Goal: Task Accomplishment & Management: Use online tool/utility

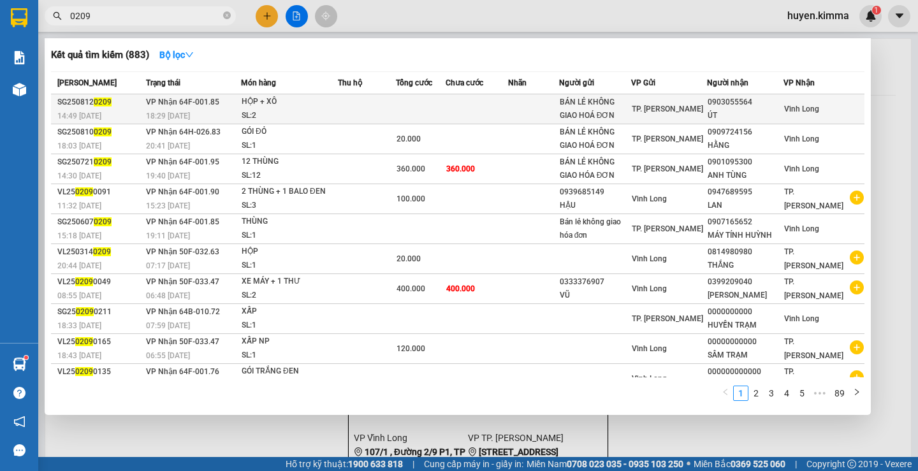
type input "0209"
click at [475, 107] on td at bounding box center [477, 109] width 63 height 30
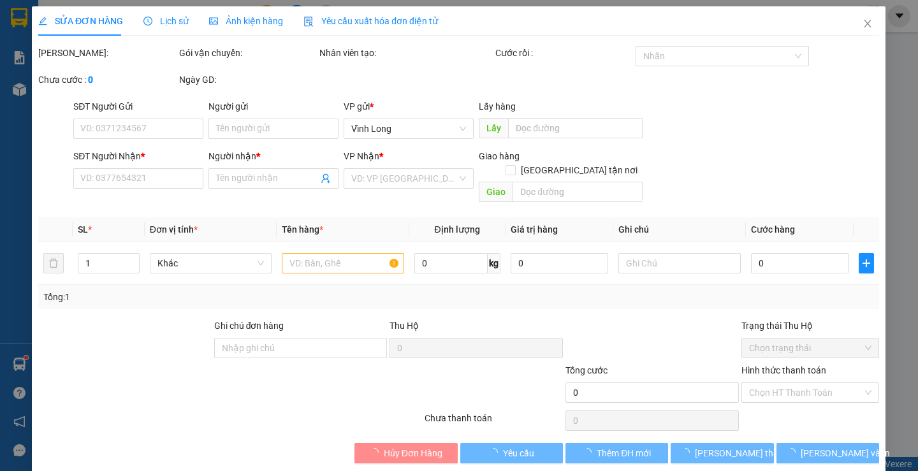
type input "BÁN LẺ KHÔNG GIAO HOÁ ĐƠN"
type input "0903055564"
type input "ÚT"
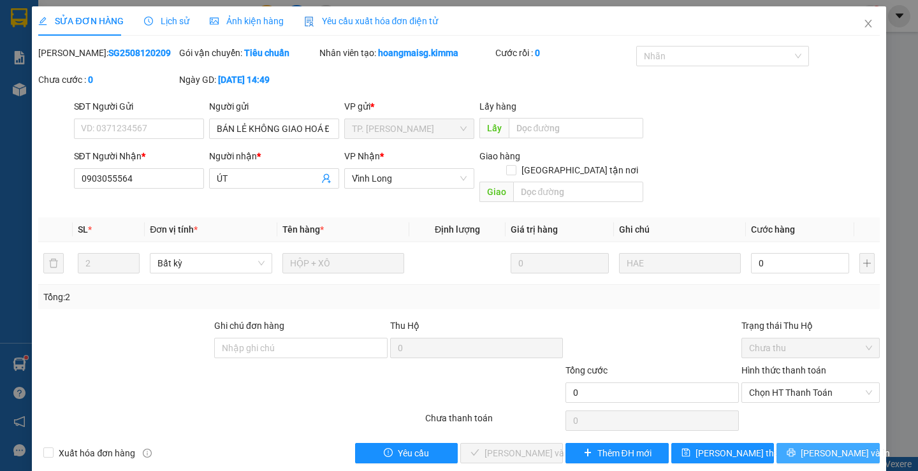
click at [795, 448] on icon "printer" at bounding box center [790, 452] width 9 height 9
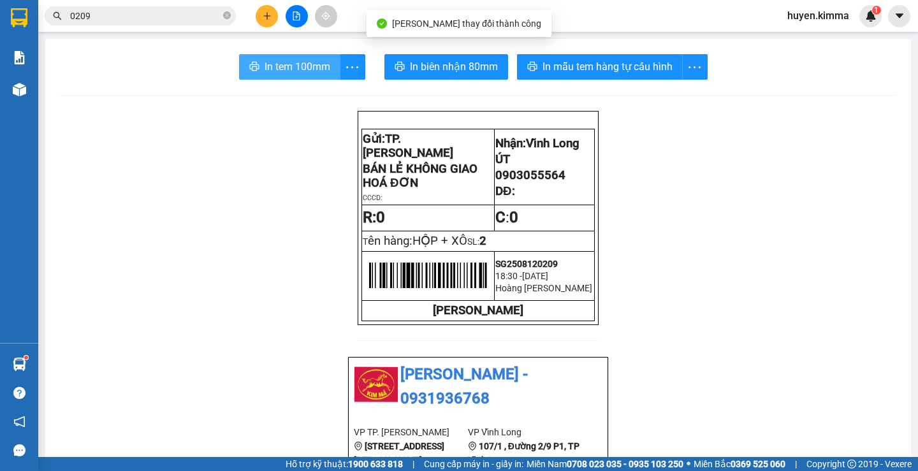
click at [314, 62] on span "In tem 100mm" at bounding box center [298, 67] width 66 height 16
